Goal: Task Accomplishment & Management: Manage account settings

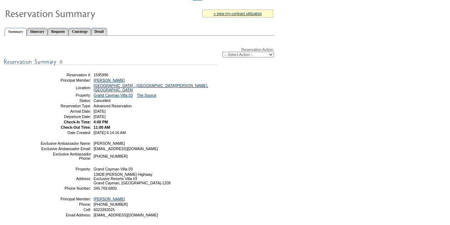
scroll to position [71, 0]
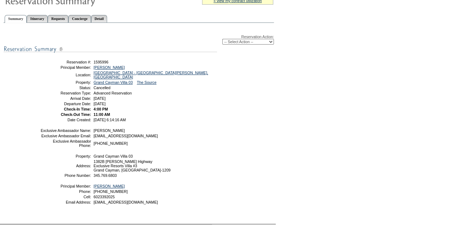
click at [241, 42] on select "-- Select Action -- Modify Reservation Dates Modify Reservation Cost Modify Occ…" at bounding box center [248, 42] width 52 height 6
select select "ChangeCost"
click at [222, 39] on select "-- Select Action -- Modify Reservation Dates Modify Reservation Cost Modify Occ…" at bounding box center [248, 42] width 52 height 6
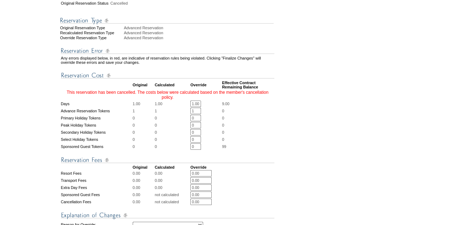
scroll to position [213, 0]
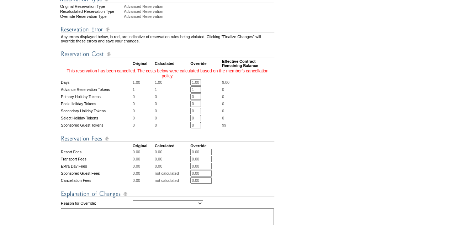
click at [196, 85] on input "1.00" at bounding box center [195, 82] width 11 height 6
type input "0.00"
click at [274, 85] on td "9.00" at bounding box center [248, 82] width 52 height 6
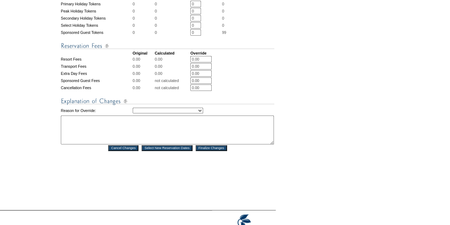
scroll to position [320, 0]
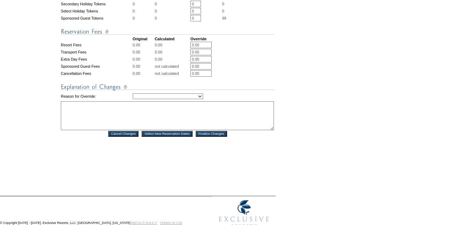
click at [192, 100] on td "Creating Continuous Stay Days Rebooked After Cancellation Editing Occupant Expe…" at bounding box center [204, 96] width 142 height 9
click at [191, 99] on select "Creating Continuous Stay Days Rebooked After Cancellation Editing Occupant Expe…" at bounding box center [168, 96] width 70 height 6
select select "1032"
click at [133, 99] on select "Creating Continuous Stay Days Rebooked After Cancellation Editing Occupant Expe…" at bounding box center [168, 96] width 70 height 6
click at [144, 129] on textarea at bounding box center [167, 115] width 213 height 29
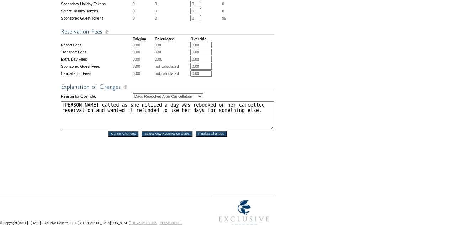
type textarea "[PERSON_NAME] called as she noticed a day was rebooked on her cancelled reserva…"
click at [216, 136] on input "Finalize Changes" at bounding box center [211, 134] width 31 height 6
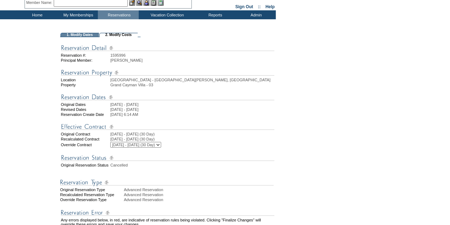
scroll to position [0, 0]
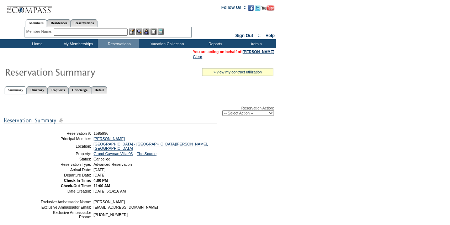
click at [105, 32] on input "text" at bounding box center [91, 31] width 74 height 7
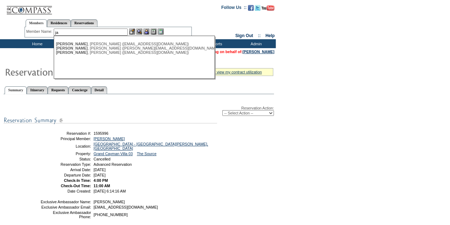
type input "j"
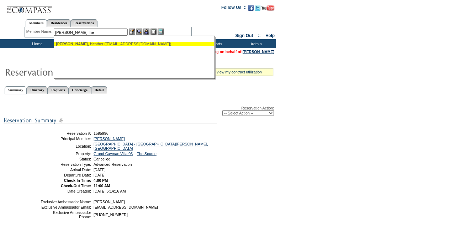
click at [106, 46] on ul "Miller, He ather (hjam1@me.com)" at bounding box center [134, 44] width 160 height 8
click at [110, 43] on div "Miller, He ather (hjam1@me.com)" at bounding box center [134, 44] width 157 height 4
type input "Miller, Heather (hjam1@me.com)"
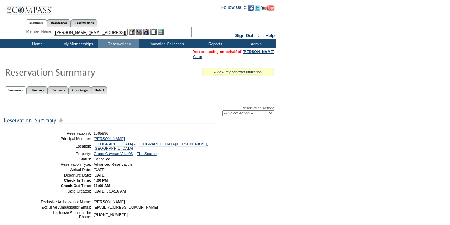
click at [147, 31] on img at bounding box center [146, 31] width 6 height 6
click at [142, 31] on img at bounding box center [139, 31] width 6 height 6
